Goal: Entertainment & Leisure: Consume media (video, audio)

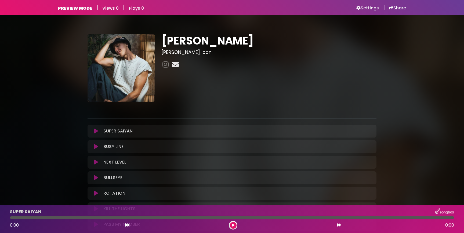
click at [177, 65] on icon at bounding box center [175, 64] width 9 height 7
click at [166, 64] on icon at bounding box center [165, 64] width 8 height 7
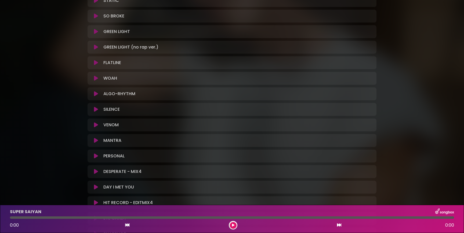
scroll to position [1040, 0]
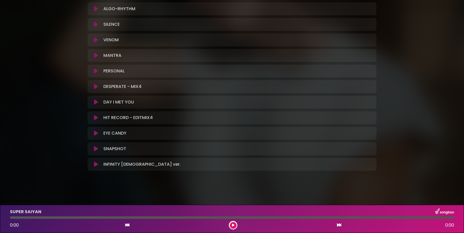
click at [95, 165] on icon at bounding box center [96, 164] width 4 height 5
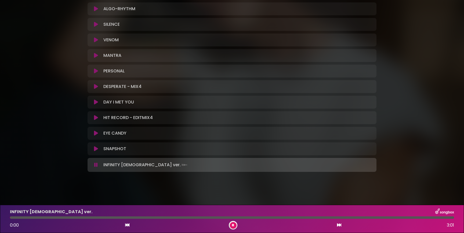
click at [112, 218] on div at bounding box center [232, 218] width 444 height 2
click at [233, 224] on icon at bounding box center [233, 225] width 2 height 3
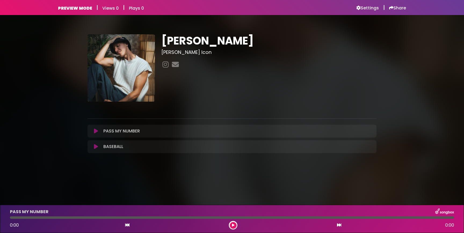
click at [97, 131] on icon at bounding box center [96, 131] width 4 height 5
